Goal: Information Seeking & Learning: Find specific fact

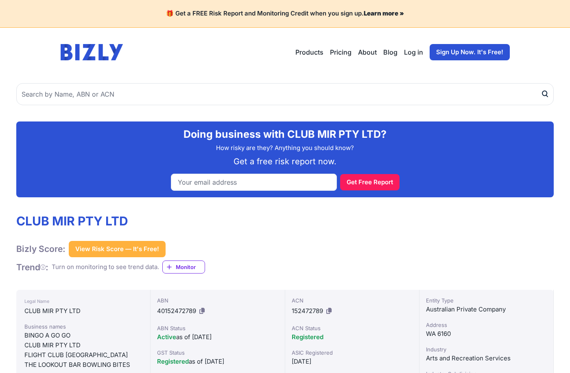
click at [147, 85] on input "text" at bounding box center [285, 94] width 538 height 22
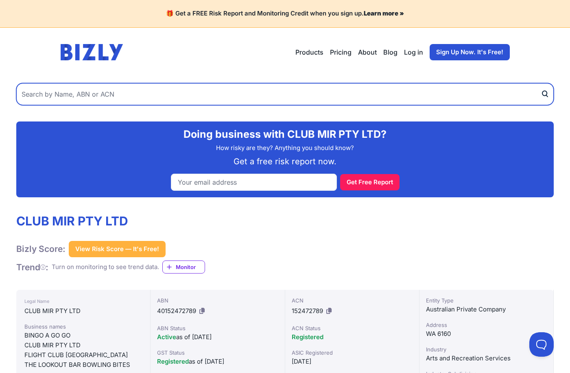
click at [123, 91] on input "text" at bounding box center [285, 94] width 538 height 22
paste input "bayviewwindowsanddoors"
type input "bayviewwindowsanddoors"
click at [541, 83] on button "submit" at bounding box center [547, 94] width 13 height 22
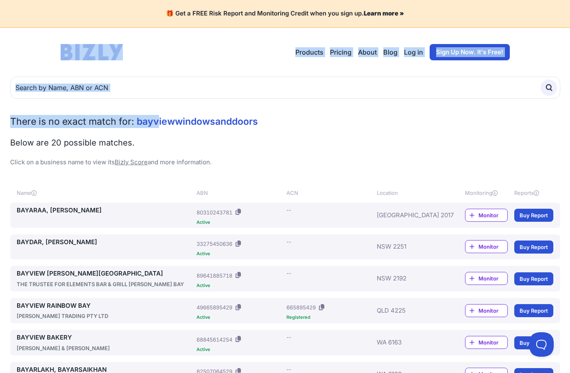
drag, startPoint x: 58, startPoint y: 41, endPoint x: 159, endPoint y: 109, distance: 121.7
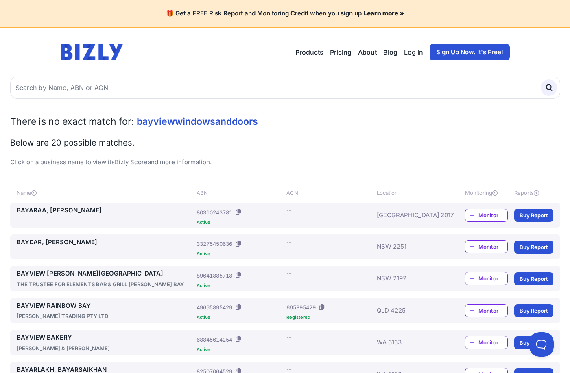
click at [76, 128] on div "There is no exact match for: bayviewwindowsanddoors Below are 20 possible match…" at bounding box center [285, 141] width 550 height 52
drag, startPoint x: 9, startPoint y: 117, endPoint x: 265, endPoint y: 157, distance: 259.6
copy div "There is no exact match for: bayviewwindowsanddoors Below are 20 possible match…"
click at [307, 134] on div "There is no exact match for: bayviewwindowsanddoors Below are 20 possible match…" at bounding box center [285, 141] width 550 height 52
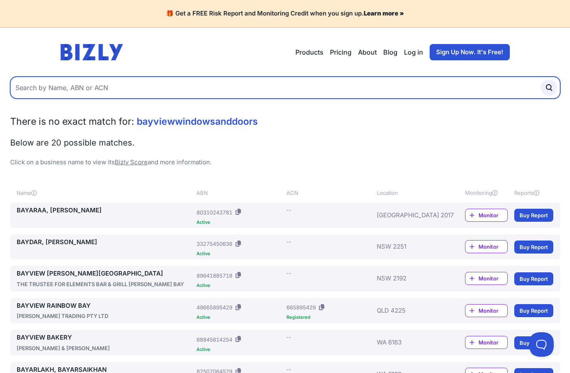
click at [133, 83] on input "text" at bounding box center [285, 88] width 550 height 22
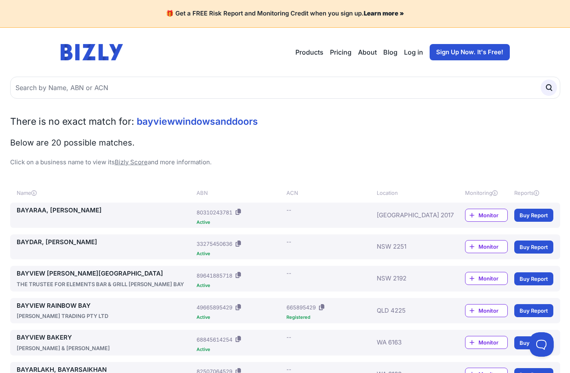
click at [261, 152] on div "There is no exact match for: bayviewwindowsanddoors Below are 20 possible match…" at bounding box center [285, 141] width 550 height 52
drag, startPoint x: 290, startPoint y: 118, endPoint x: 136, endPoint y: 120, distance: 154.3
click at [136, 120] on h2 "There is no exact match for: bayviewwindowsanddoors" at bounding box center [285, 121] width 550 height 13
drag, startPoint x: 136, startPoint y: 120, endPoint x: 145, endPoint y: 118, distance: 9.0
copy span "bayviewwindowsanddoors"
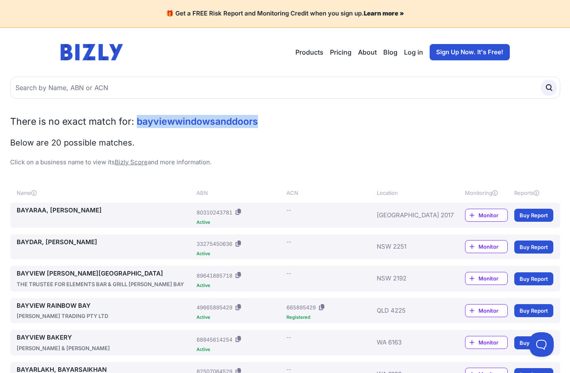
click at [147, 118] on span "bayviewwindowsanddoors" at bounding box center [197, 121] width 121 height 11
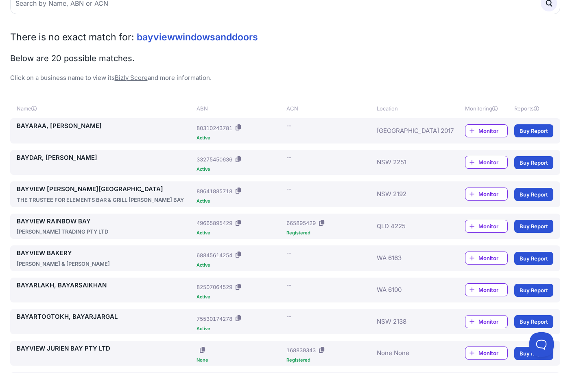
scroll to position [86, 0]
